Goal: Information Seeking & Learning: Learn about a topic

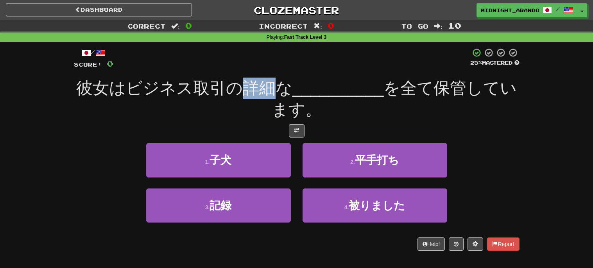
drag, startPoint x: 243, startPoint y: 82, endPoint x: 269, endPoint y: 83, distance: 26.6
click at [269, 83] on span "彼女はビジネス取引の詳細な" at bounding box center [184, 88] width 216 height 18
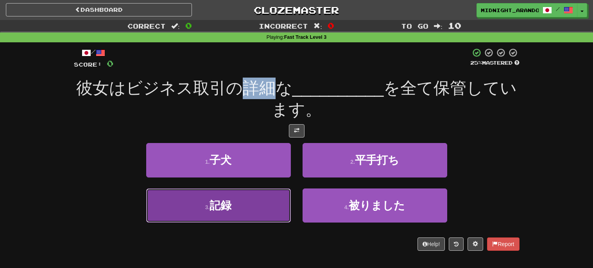
click at [227, 213] on button "3 . 記録" at bounding box center [218, 205] width 145 height 34
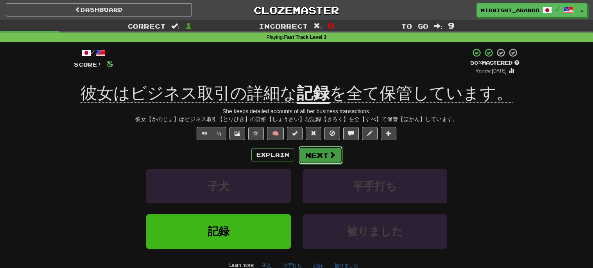
click at [324, 157] on button "Next" at bounding box center [321, 155] width 44 height 18
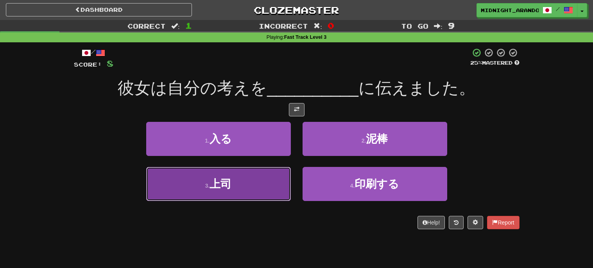
click at [233, 192] on button "3 . 上司" at bounding box center [218, 184] width 145 height 34
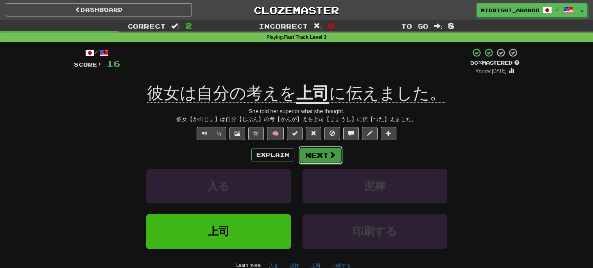
click at [327, 153] on button "Next" at bounding box center [321, 155] width 44 height 18
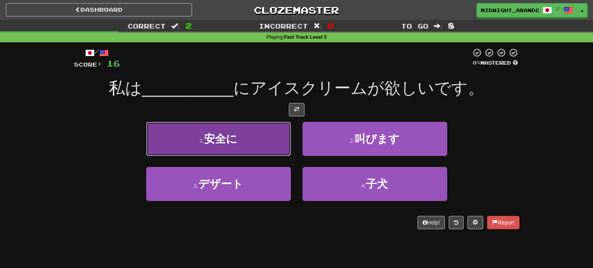
click at [214, 143] on span "安全に" at bounding box center [220, 139] width 33 height 12
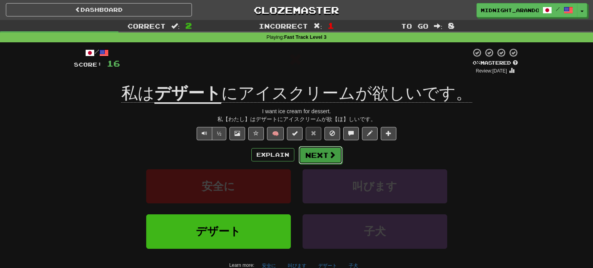
click at [315, 153] on button "Next" at bounding box center [321, 155] width 44 height 18
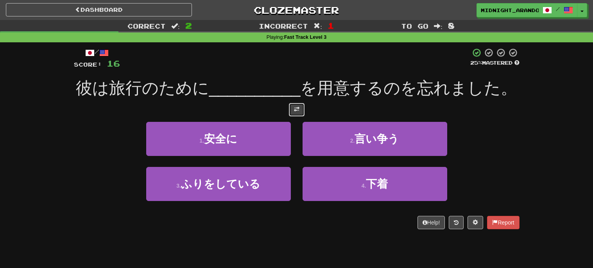
click at [300, 111] on button at bounding box center [297, 109] width 16 height 13
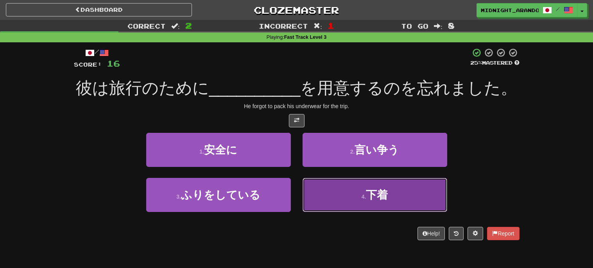
click at [352, 201] on button "4 . 下着" at bounding box center [375, 195] width 145 height 34
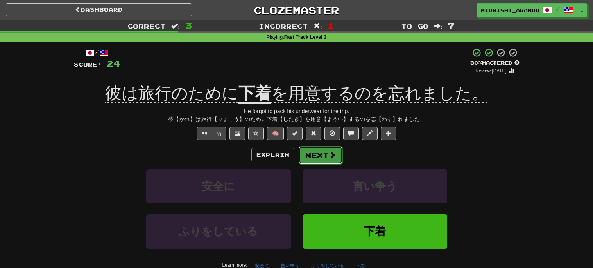
click at [314, 150] on button "Next" at bounding box center [321, 155] width 44 height 18
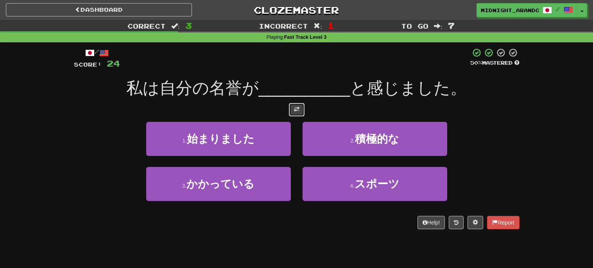
click at [296, 113] on button at bounding box center [297, 109] width 16 height 13
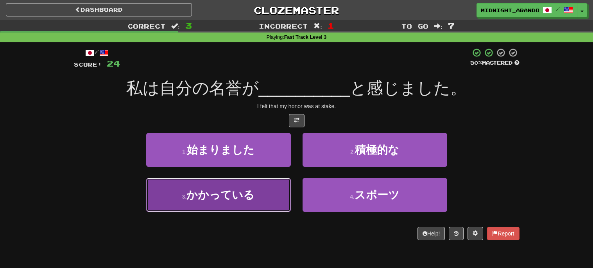
click at [243, 196] on span "かかっている" at bounding box center [221, 195] width 68 height 12
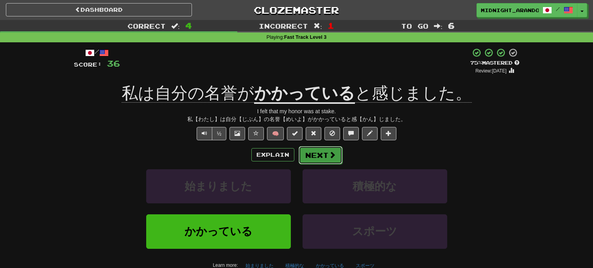
click at [332, 157] on span at bounding box center [332, 154] width 7 height 7
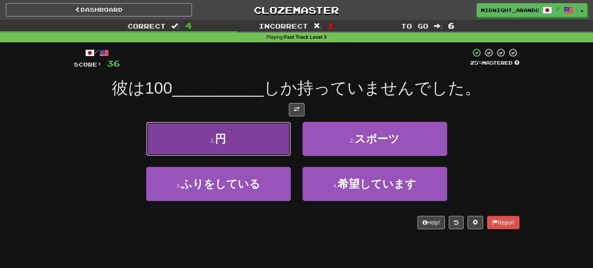
click at [230, 135] on button "1 . 円" at bounding box center [218, 139] width 145 height 34
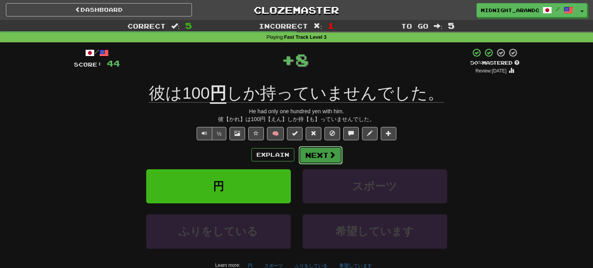
click at [332, 155] on span at bounding box center [332, 154] width 7 height 7
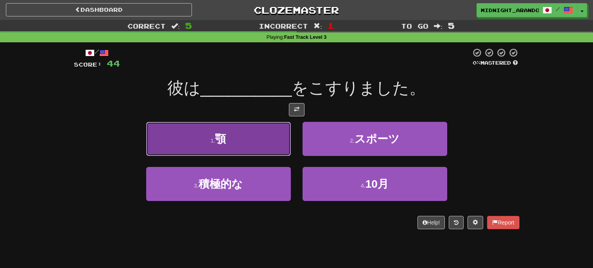
click at [257, 149] on button "1 . 顎" at bounding box center [218, 139] width 145 height 34
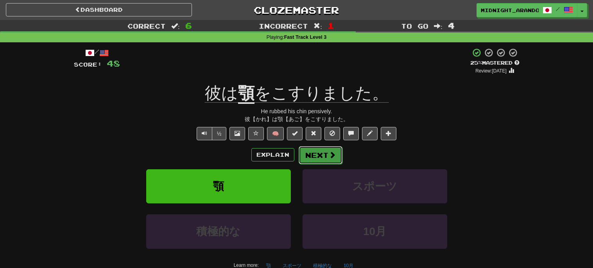
click at [317, 150] on button "Next" at bounding box center [321, 155] width 44 height 18
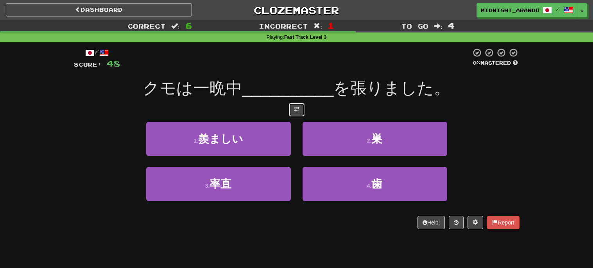
click at [295, 106] on span at bounding box center [296, 108] width 5 height 5
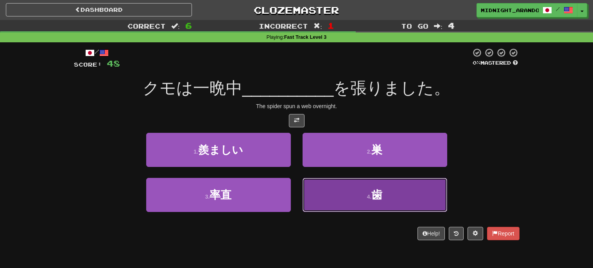
click at [377, 203] on button "4 . 歯" at bounding box center [375, 195] width 145 height 34
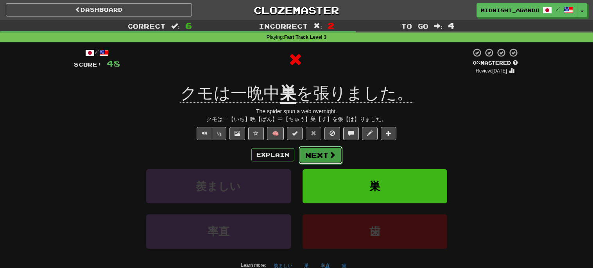
click at [324, 153] on button "Next" at bounding box center [321, 155] width 44 height 18
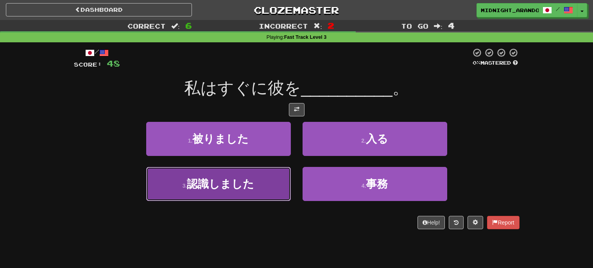
click at [257, 184] on button "3 . 認識しました" at bounding box center [218, 184] width 145 height 34
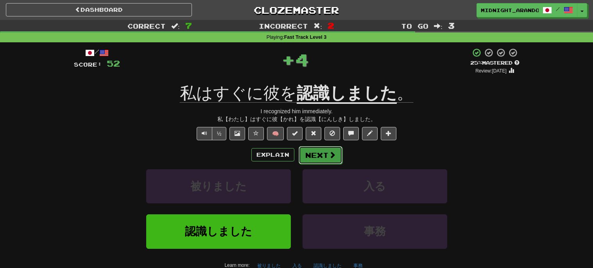
click at [317, 153] on button "Next" at bounding box center [321, 155] width 44 height 18
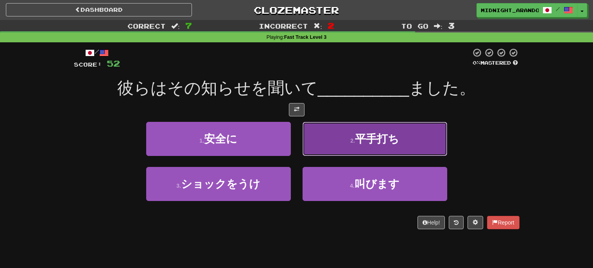
click at [341, 136] on button "2 . 平手打ち" at bounding box center [375, 139] width 145 height 34
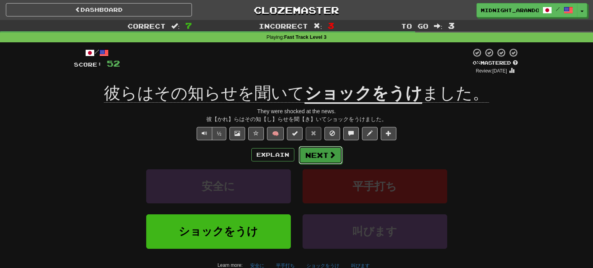
click at [315, 149] on button "Next" at bounding box center [321, 155] width 44 height 18
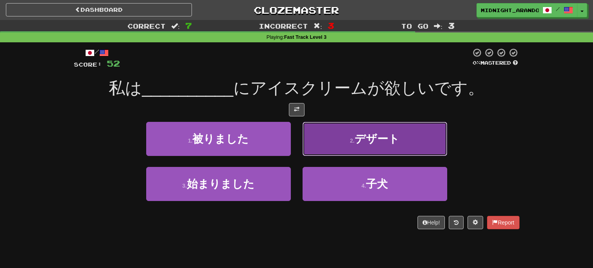
click at [393, 134] on span "デザート" at bounding box center [377, 139] width 45 height 12
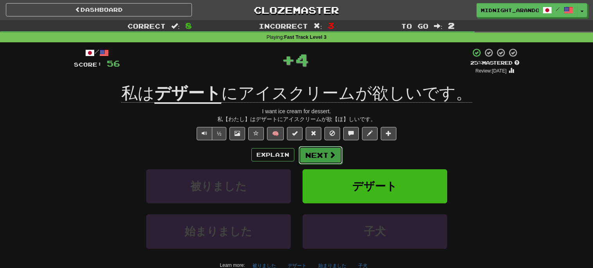
click at [333, 152] on span at bounding box center [332, 154] width 7 height 7
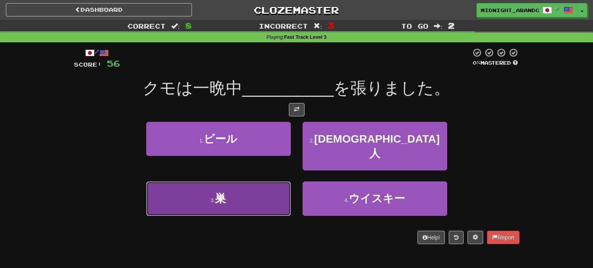
click at [266, 191] on button "3 . 巣" at bounding box center [218, 198] width 145 height 34
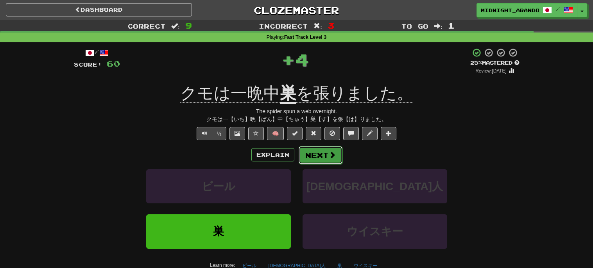
click at [316, 148] on button "Next" at bounding box center [321, 155] width 44 height 18
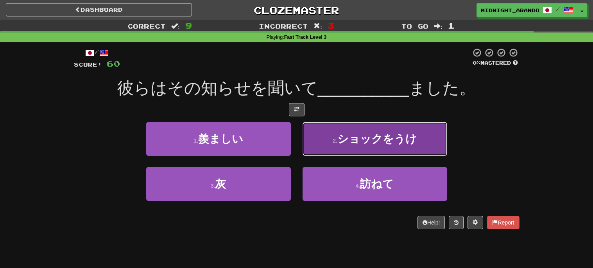
click at [322, 147] on button "2 . ショックをうけ" at bounding box center [375, 139] width 145 height 34
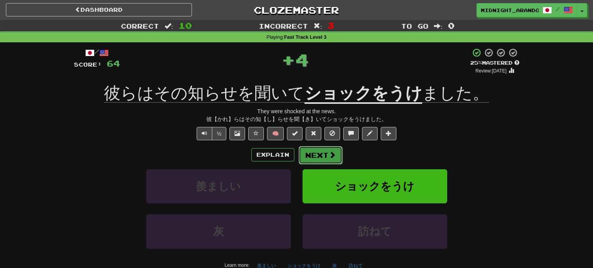
click at [327, 150] on button "Next" at bounding box center [321, 155] width 44 height 18
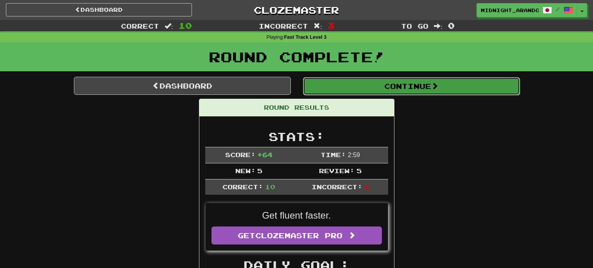
click at [397, 78] on button "Continue" at bounding box center [411, 86] width 217 height 18
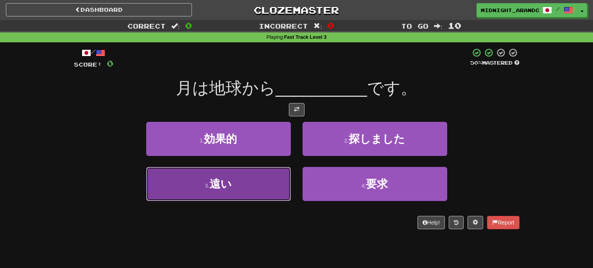
click at [246, 189] on button "3 . 遠い" at bounding box center [218, 184] width 145 height 34
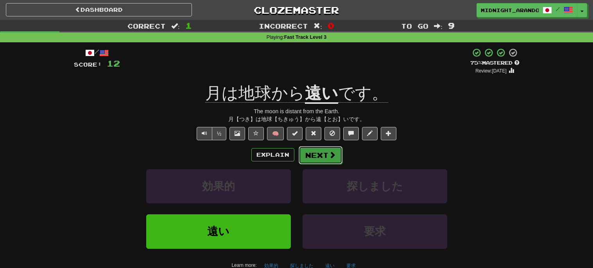
click at [321, 149] on button "Next" at bounding box center [321, 155] width 44 height 18
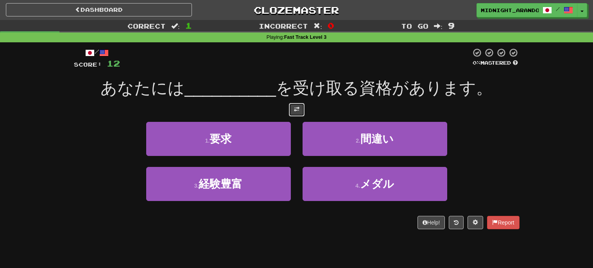
click at [298, 113] on button at bounding box center [297, 109] width 16 height 13
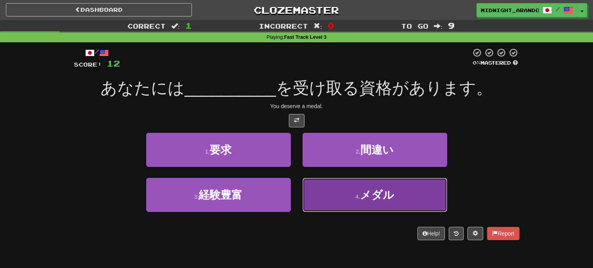
click at [358, 204] on button "4 . メダル" at bounding box center [375, 195] width 145 height 34
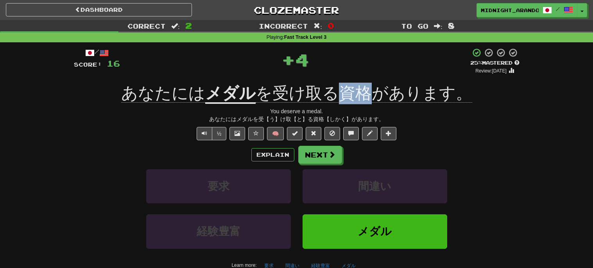
drag, startPoint x: 337, startPoint y: 92, endPoint x: 372, endPoint y: 91, distance: 35.2
click at [372, 91] on span "を受け取る資格があります。" at bounding box center [364, 93] width 217 height 19
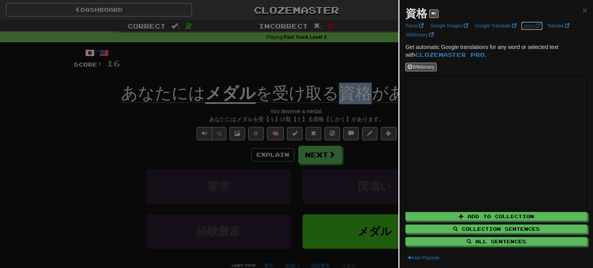
click at [523, 26] on link "Jisho" at bounding box center [532, 26] width 22 height 9
click at [330, 111] on div at bounding box center [296, 134] width 593 height 268
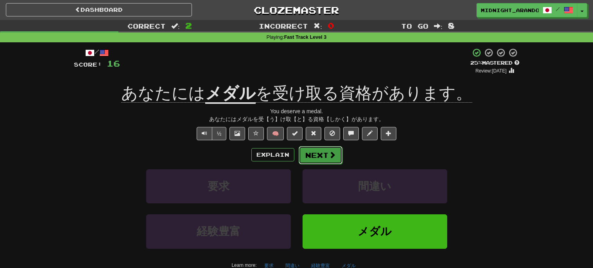
click at [329, 151] on span at bounding box center [332, 154] width 7 height 7
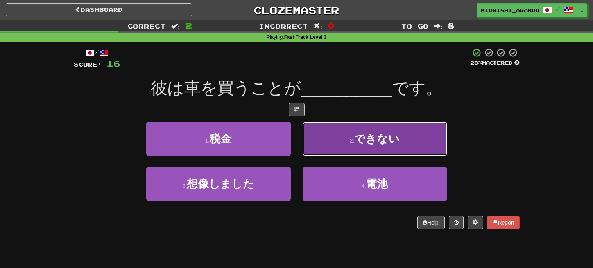
click at [414, 133] on button "2 . できない" at bounding box center [375, 139] width 145 height 34
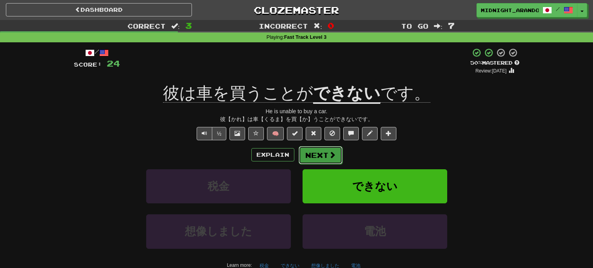
click at [334, 155] on span at bounding box center [332, 154] width 7 height 7
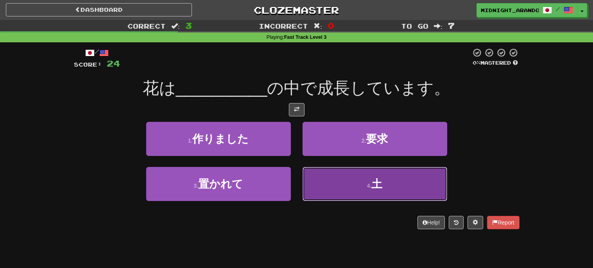
click at [361, 184] on button "4 . 土" at bounding box center [375, 184] width 145 height 34
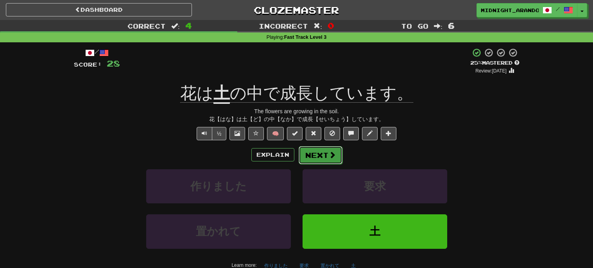
click at [323, 153] on button "Next" at bounding box center [321, 155] width 44 height 18
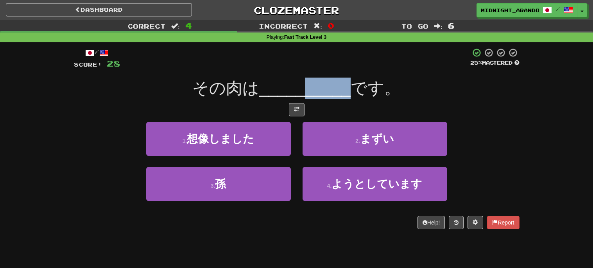
drag, startPoint x: 350, startPoint y: 95, endPoint x: 309, endPoint y: 88, distance: 41.7
click at [309, 88] on span "__________" at bounding box center [305, 88] width 92 height 18
click at [393, 159] on div "2 . まずい" at bounding box center [375, 144] width 156 height 45
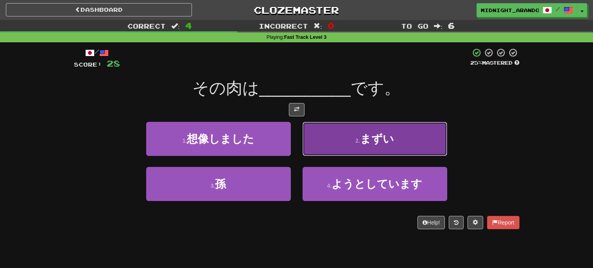
click at [395, 151] on button "2 . まずい" at bounding box center [375, 139] width 145 height 34
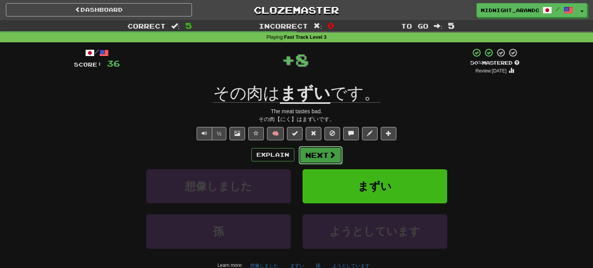
click at [312, 149] on button "Next" at bounding box center [321, 155] width 44 height 18
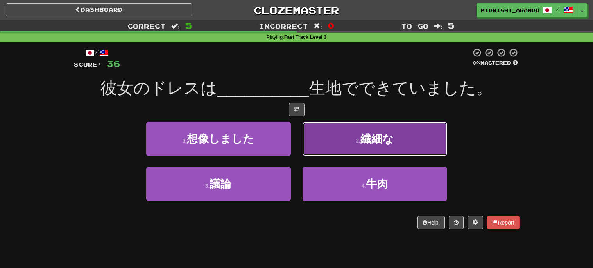
click at [382, 137] on span "繊細な" at bounding box center [377, 139] width 33 height 12
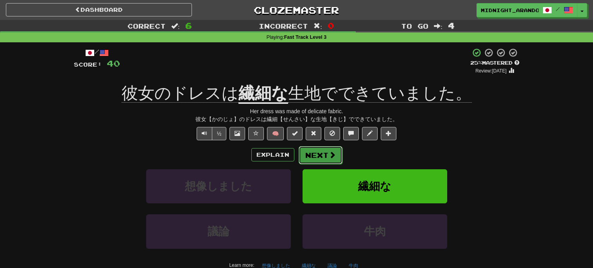
click at [331, 151] on span at bounding box center [332, 154] width 7 height 7
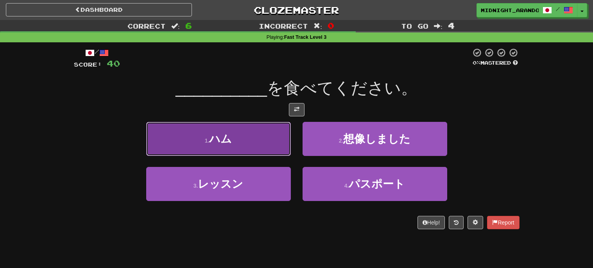
click at [239, 147] on button "1 . ハム" at bounding box center [218, 139] width 145 height 34
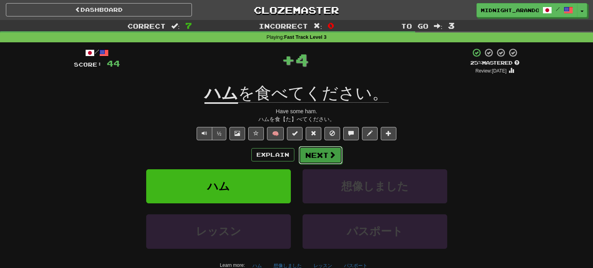
click at [325, 152] on button "Next" at bounding box center [321, 155] width 44 height 18
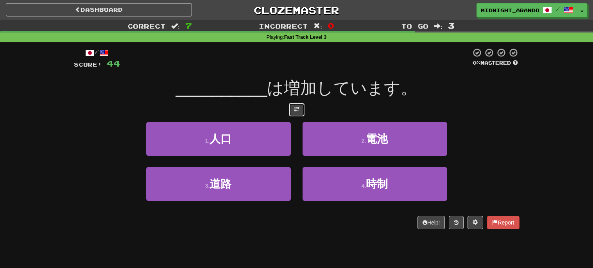
click at [295, 111] on span at bounding box center [296, 108] width 5 height 5
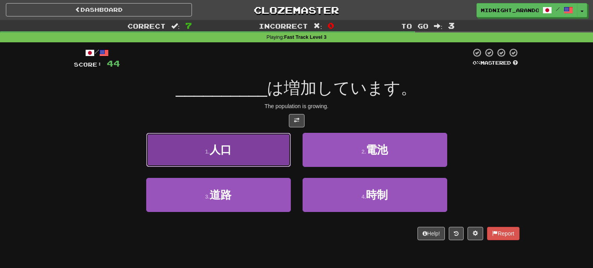
click at [266, 147] on button "1 . 人口" at bounding box center [218, 150] width 145 height 34
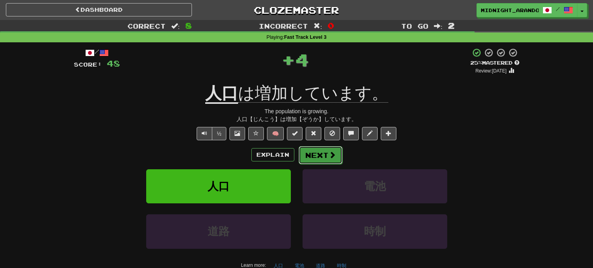
click at [311, 149] on button "Next" at bounding box center [321, 155] width 44 height 18
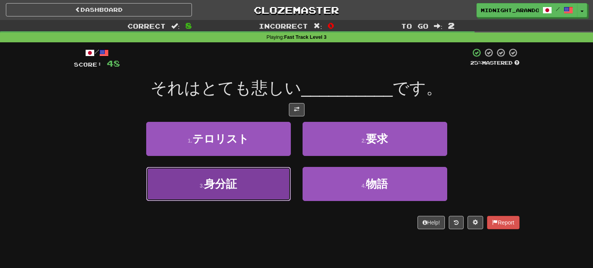
click at [285, 191] on button "3 . 身分証" at bounding box center [218, 184] width 145 height 34
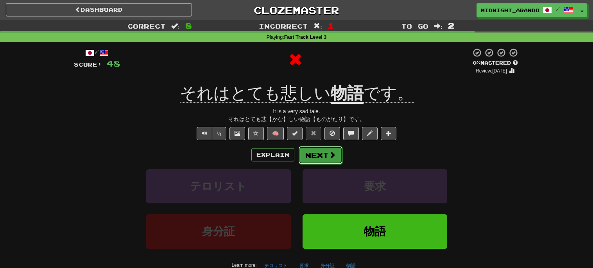
click at [320, 154] on button "Next" at bounding box center [321, 155] width 44 height 18
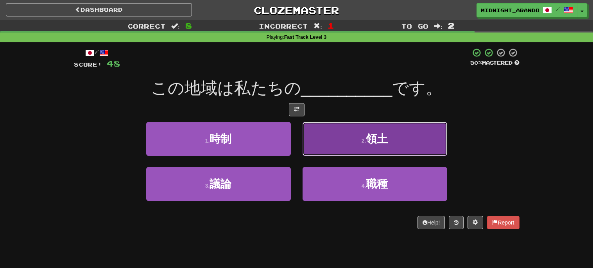
click at [352, 139] on button "2 . 領土" at bounding box center [375, 139] width 145 height 34
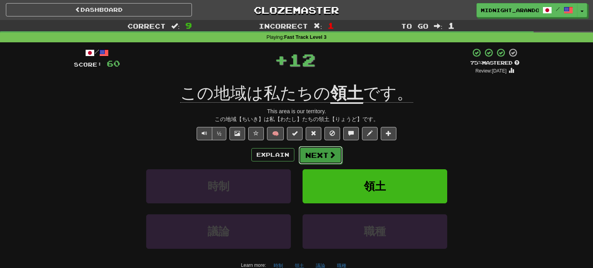
click at [321, 155] on button "Next" at bounding box center [321, 155] width 44 height 18
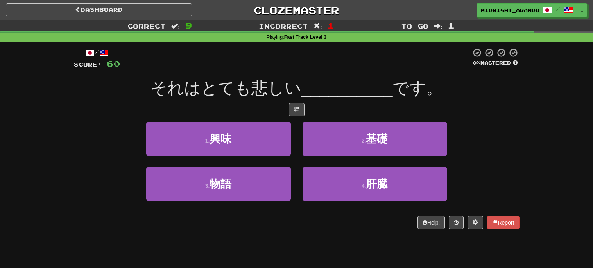
click at [241, 203] on div "3 . 物語" at bounding box center [218, 189] width 156 height 45
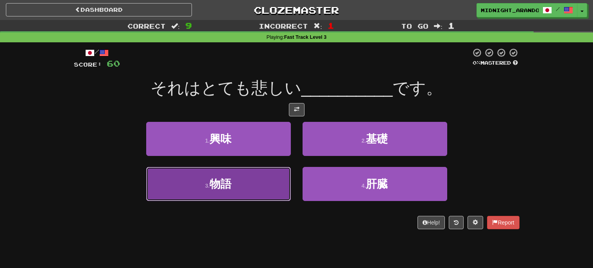
click at [250, 188] on button "3 . 物語" at bounding box center [218, 184] width 145 height 34
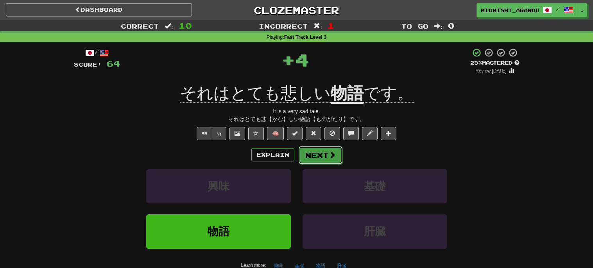
click at [304, 157] on button "Next" at bounding box center [321, 155] width 44 height 18
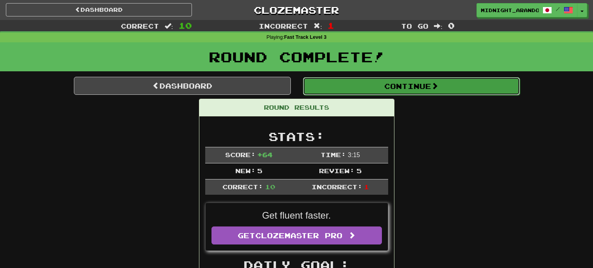
click at [386, 82] on button "Continue" at bounding box center [411, 86] width 217 height 18
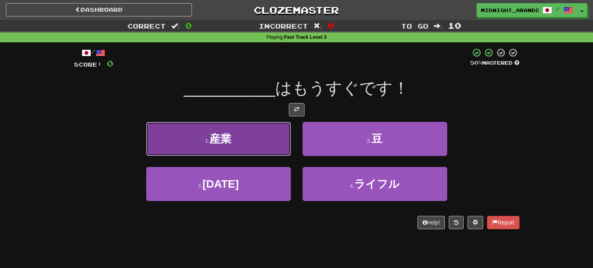
click at [280, 126] on button "1 . 産業" at bounding box center [218, 139] width 145 height 34
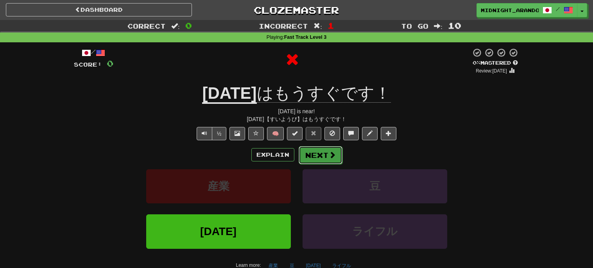
click at [327, 155] on button "Next" at bounding box center [321, 155] width 44 height 18
